Goal: Transaction & Acquisition: Purchase product/service

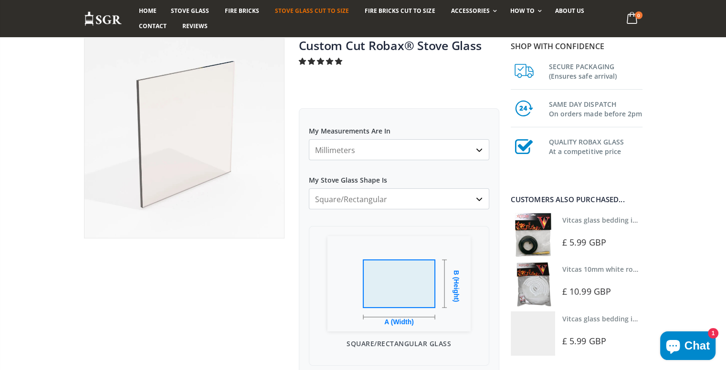
scroll to position [73, 0]
click at [479, 199] on select "Square/Rectangular Arched Half Arch Both Top Corners Cut Single Corner Cut Slop…" at bounding box center [399, 199] width 180 height 21
click at [309, 189] on select "Square/Rectangular Arched Half Arch Both Top Corners Cut Single Corner Cut Slop…" at bounding box center [399, 199] width 180 height 21
click at [385, 316] on img at bounding box center [398, 283] width 143 height 95
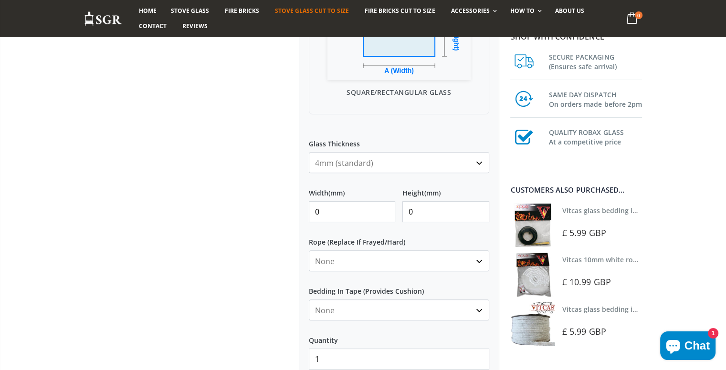
scroll to position [325, 0]
click at [333, 209] on input "0" at bounding box center [352, 211] width 87 height 21
type input "290"
click at [416, 210] on input "0" at bounding box center [445, 211] width 87 height 21
type input "2"
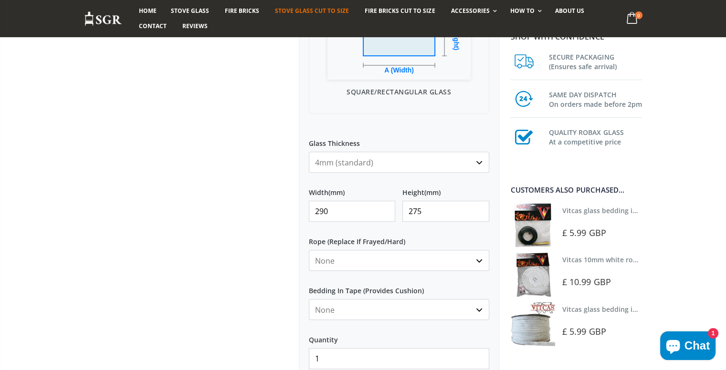
type input "275"
click at [477, 260] on select "None 3mm White 6mm White 8mm White 10mm White 12mm White 6mm Black 8mm Black 10…" at bounding box center [399, 260] width 180 height 21
select select "10mm-white"
click at [309, 250] on select "None 3mm White 6mm White 8mm White 10mm White 12mm White 6mm Black 8mm Black 10…" at bounding box center [399, 260] width 180 height 21
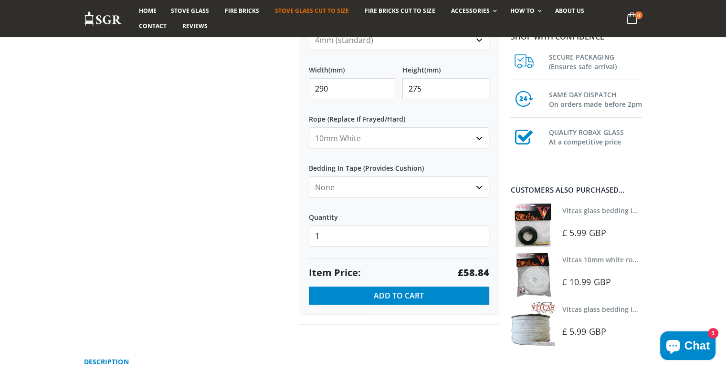
scroll to position [447, 0]
click at [479, 187] on select "None Black White" at bounding box center [399, 187] width 180 height 21
select select "white"
click at [309, 177] on select "None Black White" at bounding box center [399, 187] width 180 height 21
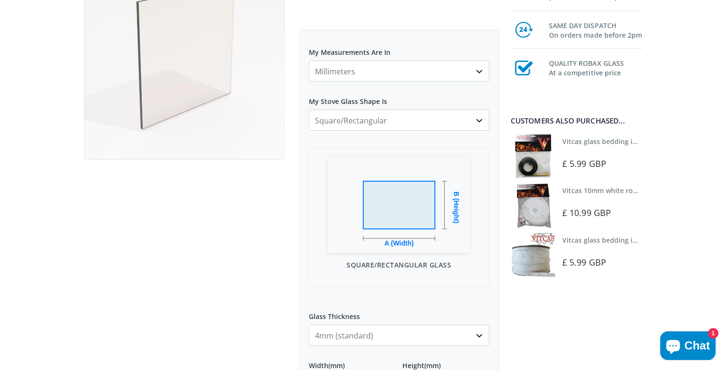
scroll to position [0, 0]
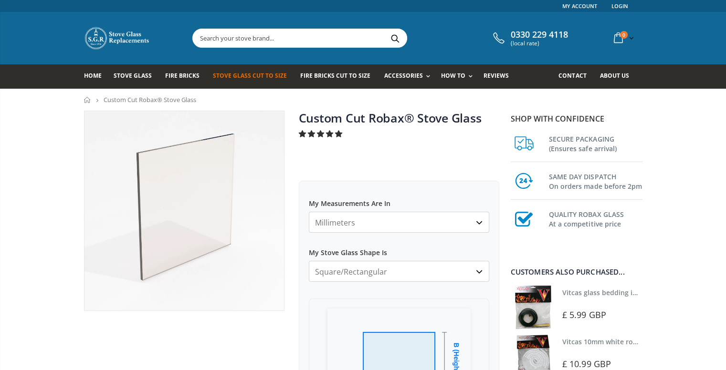
click at [479, 222] on select "Millimeters Centimeters Inches" at bounding box center [399, 222] width 180 height 21
click at [309, 212] on select "Millimeters Centimeters Inches" at bounding box center [399, 222] width 180 height 21
click at [478, 271] on select "Square/Rectangular Arched Half Arch Both Top Corners Cut Single Corner Cut Slop…" at bounding box center [399, 271] width 180 height 21
click at [309, 261] on select "Square/Rectangular Arched Half Arch Both Top Corners Cut Single Corner Cut Slop…" at bounding box center [399, 271] width 180 height 21
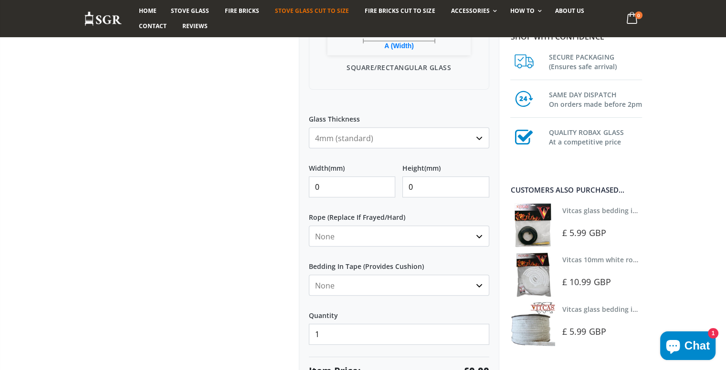
scroll to position [354, 0]
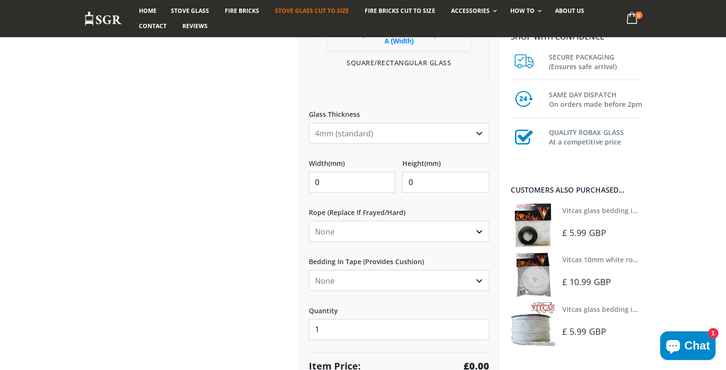
click at [476, 136] on select "4mm (standard) 5mm (gas fires with baffled flue) 3mm (For Use In Stoves With Th…" at bounding box center [399, 133] width 180 height 21
click at [309, 123] on select "4mm (standard) 5mm (gas fires with baffled flue) 3mm (For Use In Stoves With Th…" at bounding box center [399, 133] width 180 height 21
click at [311, 180] on input "0" at bounding box center [352, 182] width 87 height 21
type input "290"
click at [404, 182] on input "0" at bounding box center [445, 182] width 87 height 21
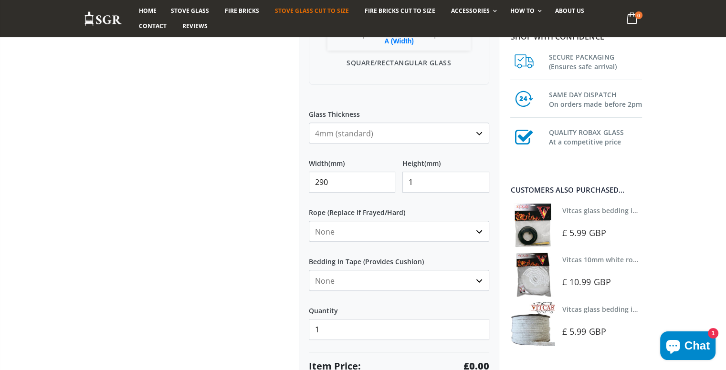
click at [480, 175] on input "1" at bounding box center [445, 182] width 87 height 21
click at [480, 175] on input "15" at bounding box center [445, 182] width 87 height 21
click at [480, 175] on input "28" at bounding box center [445, 182] width 87 height 21
click at [480, 175] on input "29" at bounding box center [445, 182] width 87 height 21
click at [479, 188] on input "289" at bounding box center [445, 182] width 87 height 21
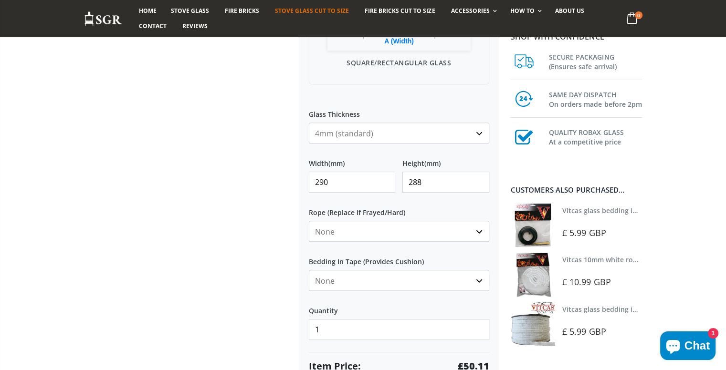
click at [479, 188] on input "288" at bounding box center [445, 182] width 87 height 21
click at [478, 188] on input "287" at bounding box center [445, 182] width 87 height 21
click at [478, 188] on input "286" at bounding box center [445, 182] width 87 height 21
click at [478, 188] on input "285" at bounding box center [445, 182] width 87 height 21
click at [478, 188] on input "284" at bounding box center [445, 182] width 87 height 21
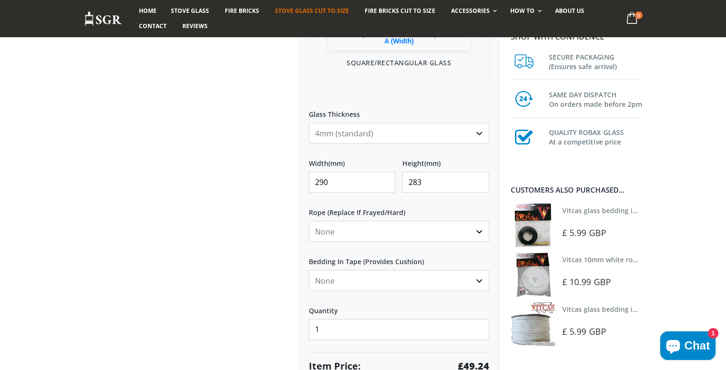
click at [478, 188] on input "283" at bounding box center [445, 182] width 87 height 21
click at [478, 188] on input "282" at bounding box center [445, 182] width 87 height 21
click at [478, 188] on input "281" at bounding box center [445, 182] width 87 height 21
click at [478, 188] on input "280" at bounding box center [445, 182] width 87 height 21
click at [478, 188] on input "279" at bounding box center [445, 182] width 87 height 21
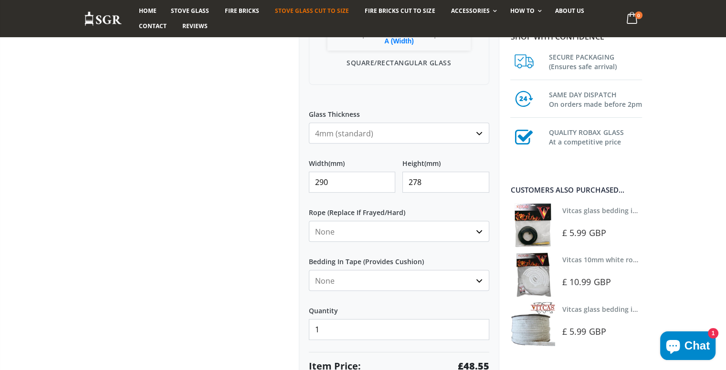
click at [478, 188] on input "278" at bounding box center [445, 182] width 87 height 21
click at [478, 188] on input "277" at bounding box center [445, 182] width 87 height 21
click at [478, 188] on input "276" at bounding box center [445, 182] width 87 height 21
type input "275"
click at [478, 188] on input "275" at bounding box center [445, 182] width 87 height 21
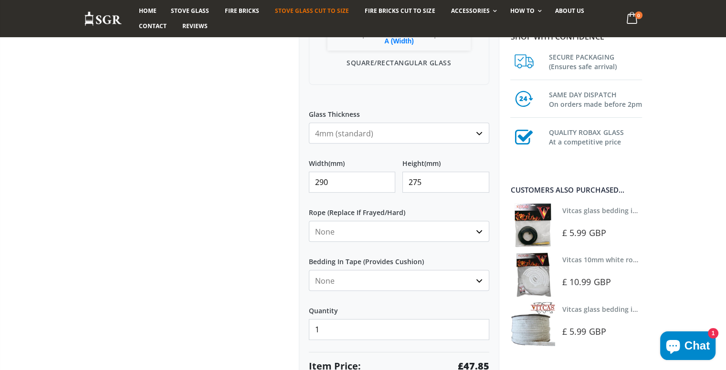
click at [479, 231] on select "None 3mm White 6mm White 8mm White 10mm White 12mm White 6mm Black 8mm Black 10…" at bounding box center [399, 231] width 180 height 21
select select "10mm-white"
click at [309, 221] on select "None 3mm White 6mm White 8mm White 10mm White 12mm White 6mm Black 8mm Black 10…" at bounding box center [399, 231] width 180 height 21
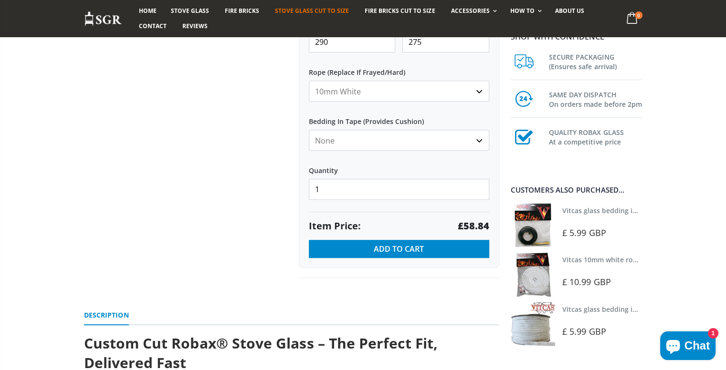
scroll to position [493, 0]
click at [478, 139] on select "None Black White" at bounding box center [399, 140] width 180 height 21
select select "white"
click at [309, 130] on select "None Black White" at bounding box center [399, 140] width 180 height 21
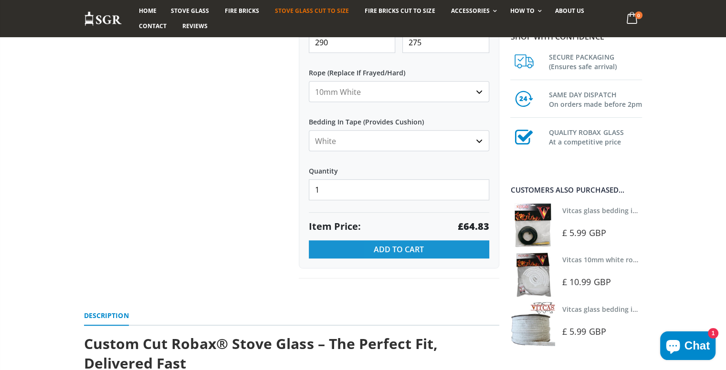
click at [397, 248] on span "Add to Cart" at bounding box center [399, 249] width 50 height 10
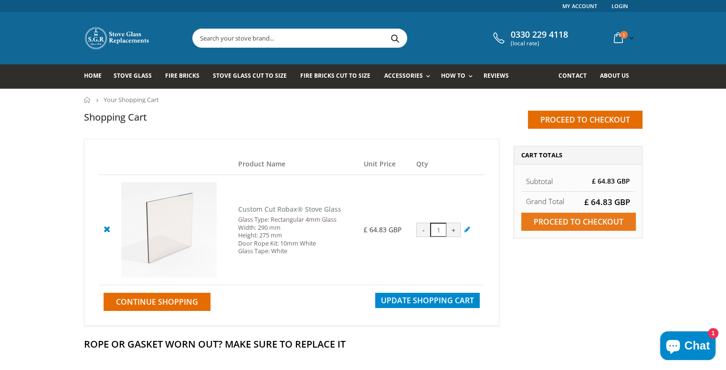
click at [581, 216] on input "Proceed to checkout" at bounding box center [578, 222] width 115 height 18
